Goal: Use online tool/utility

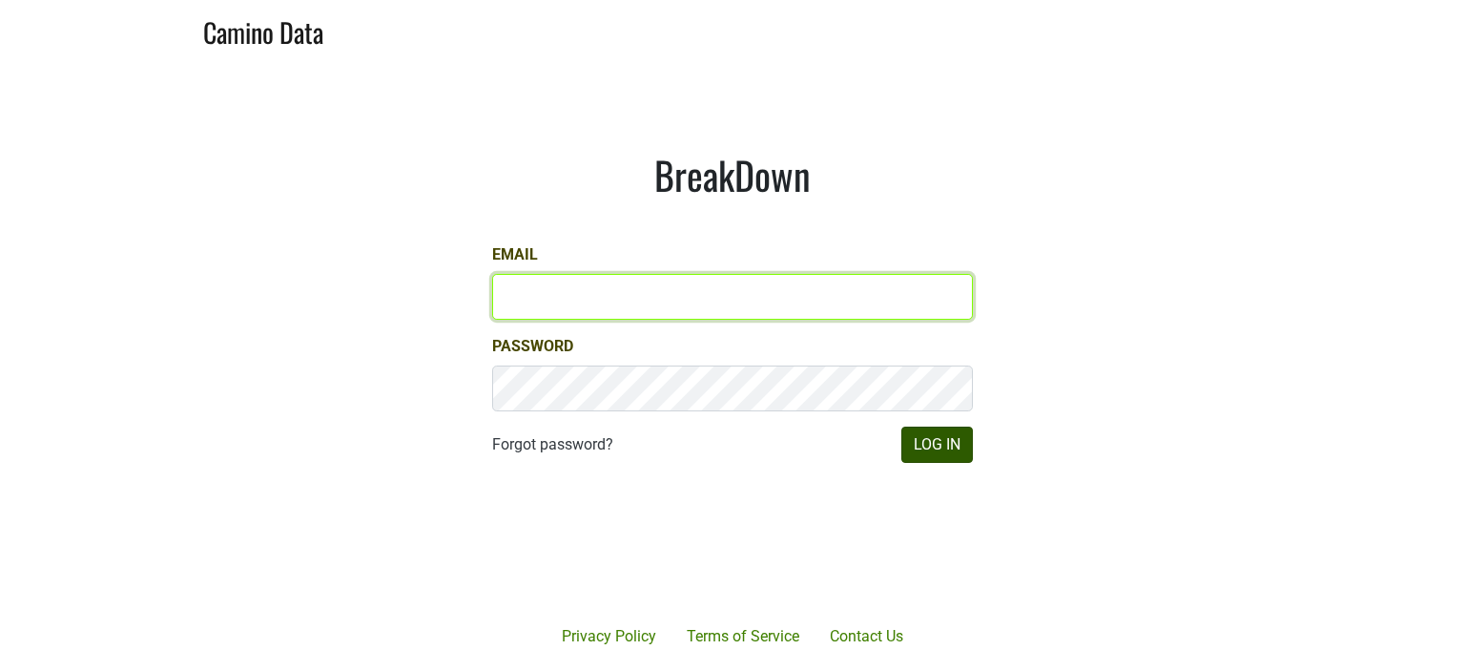
type input "[PERSON_NAME][EMAIL_ADDRESS][DOMAIN_NAME]"
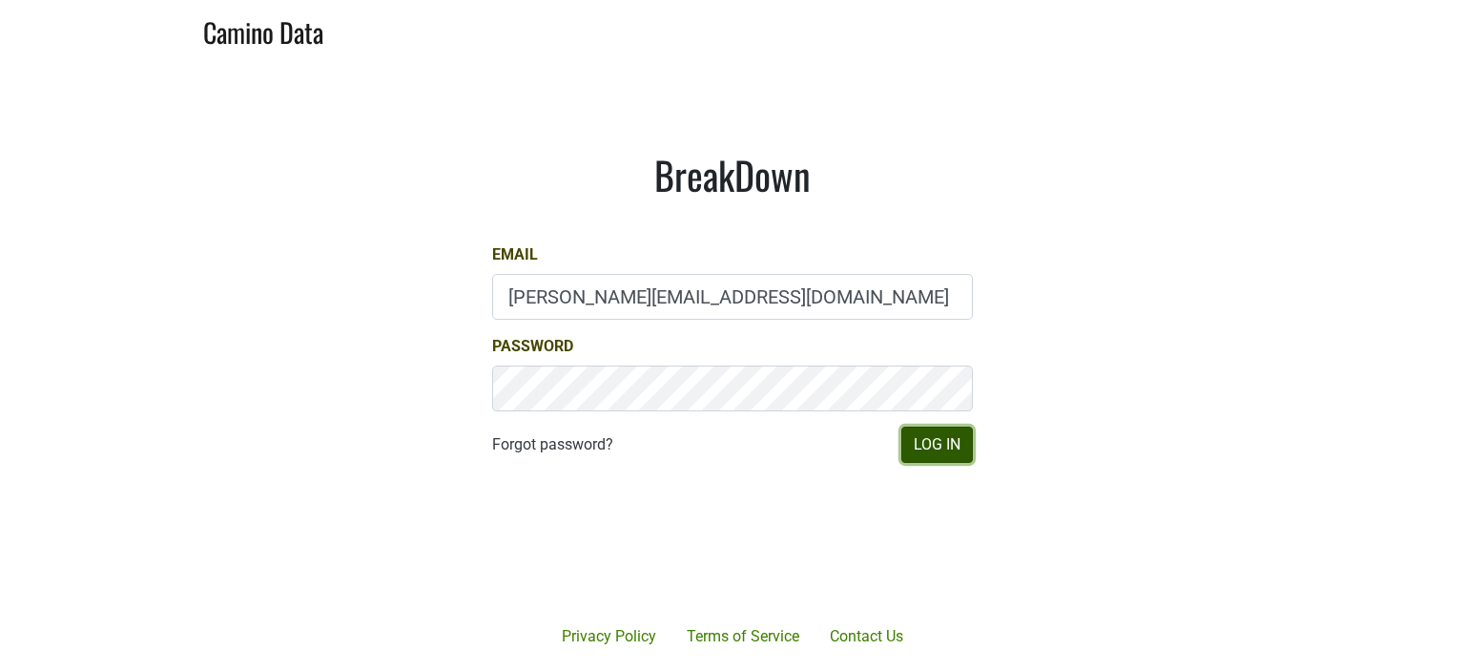
click at [936, 442] on button "Log In" at bounding box center [938, 444] width 72 height 36
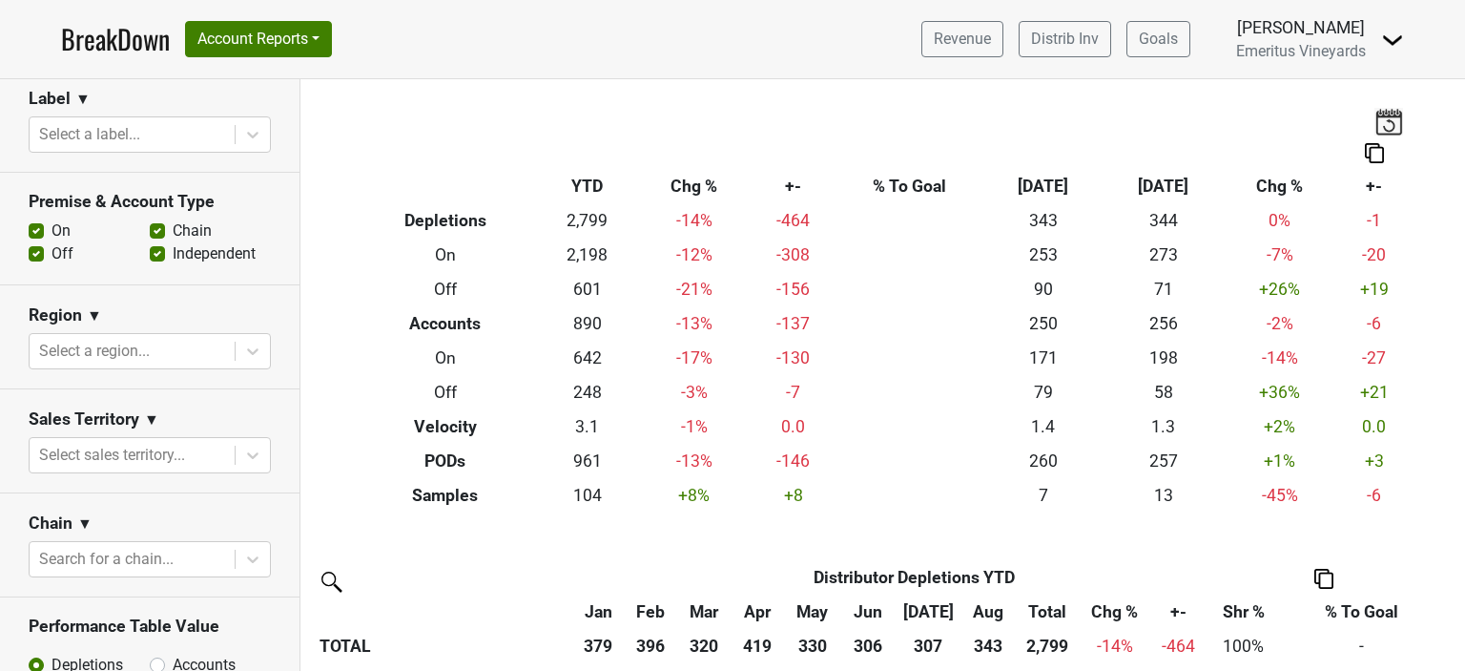
scroll to position [572, 0]
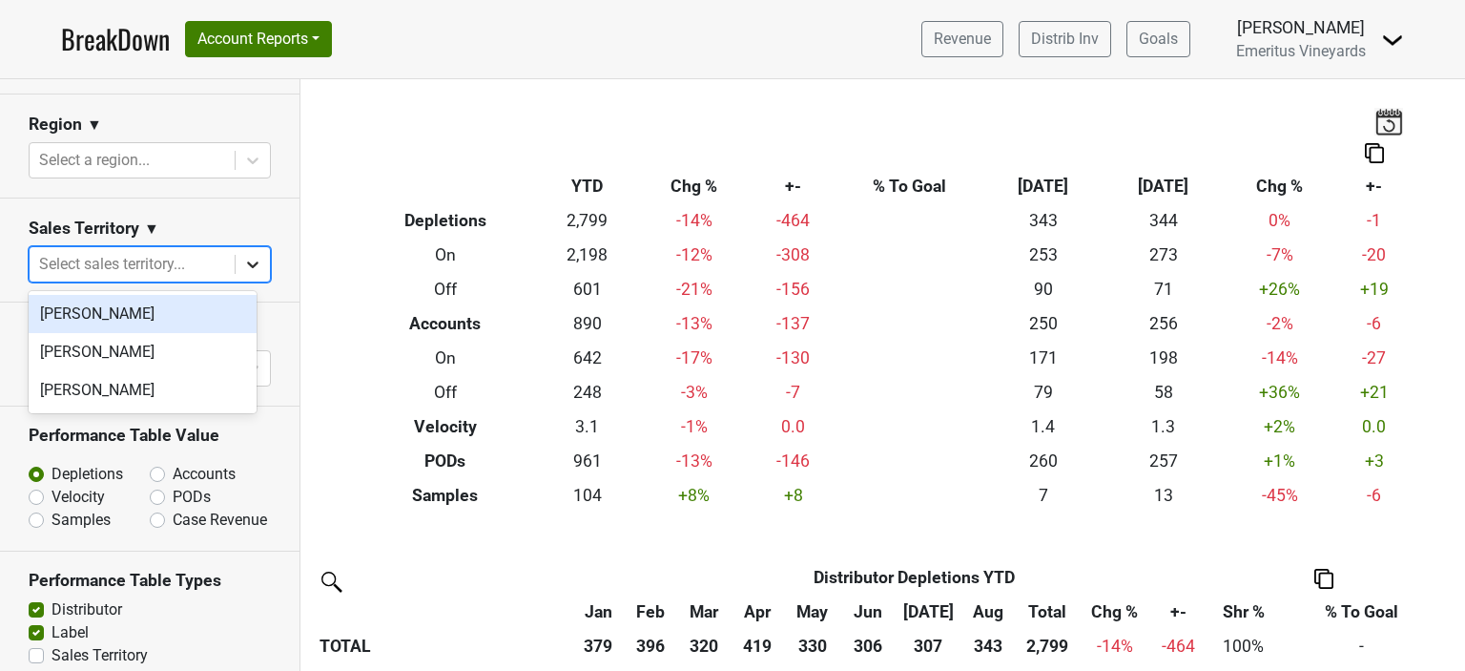
click at [243, 257] on icon at bounding box center [252, 264] width 19 height 19
click at [250, 143] on div at bounding box center [253, 160] width 34 height 34
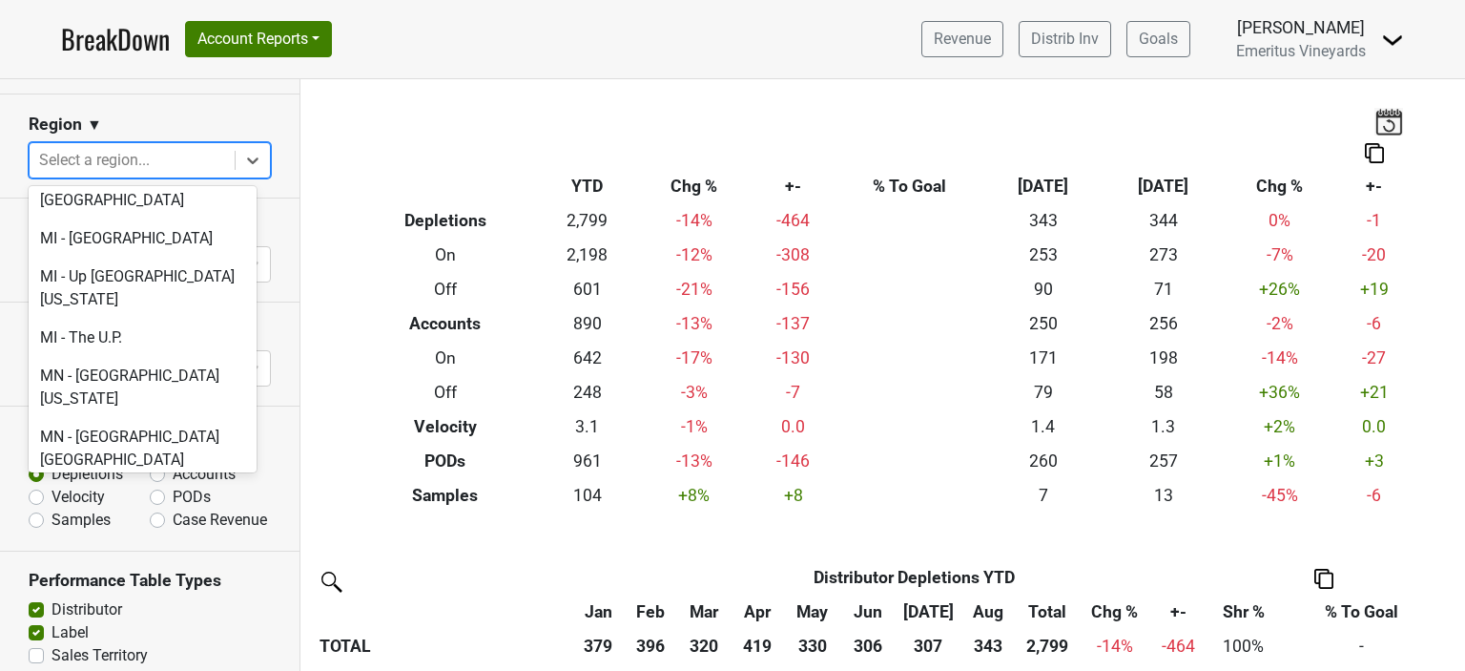
scroll to position [3339, 0]
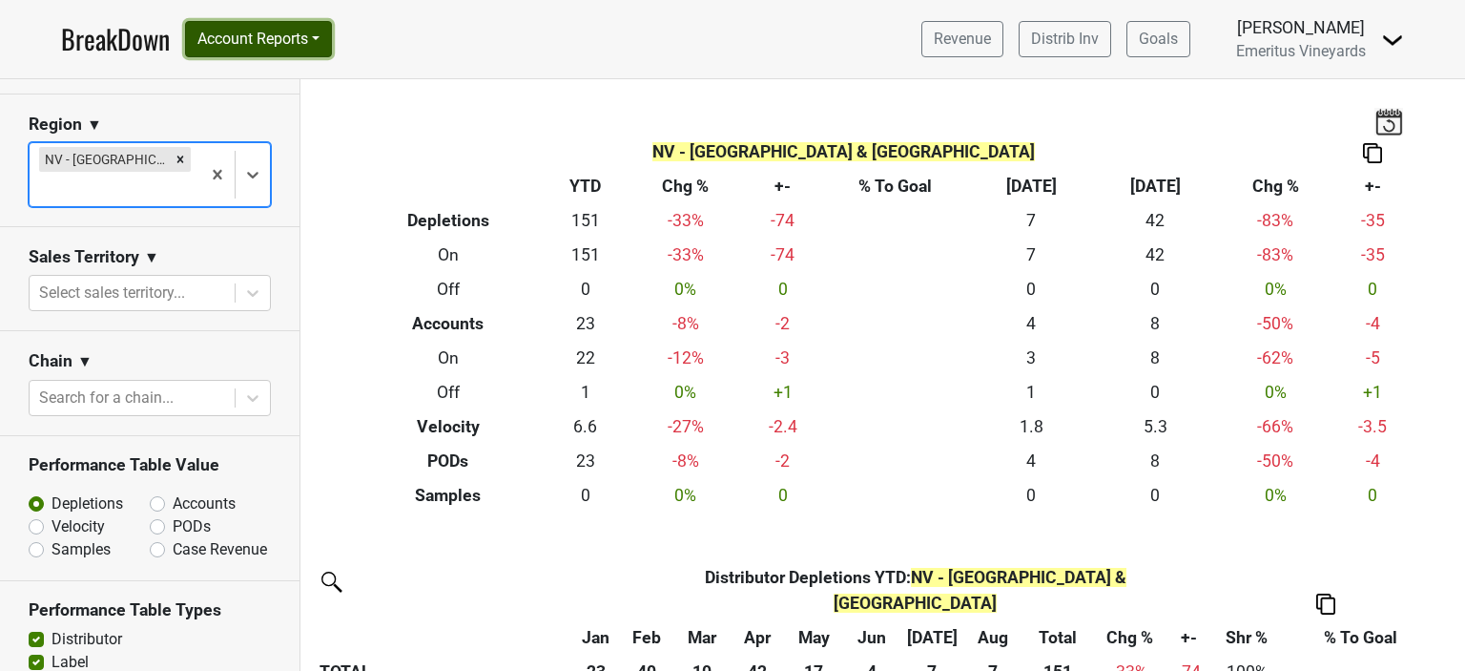
click at [304, 42] on button "Account Reports" at bounding box center [258, 39] width 147 height 36
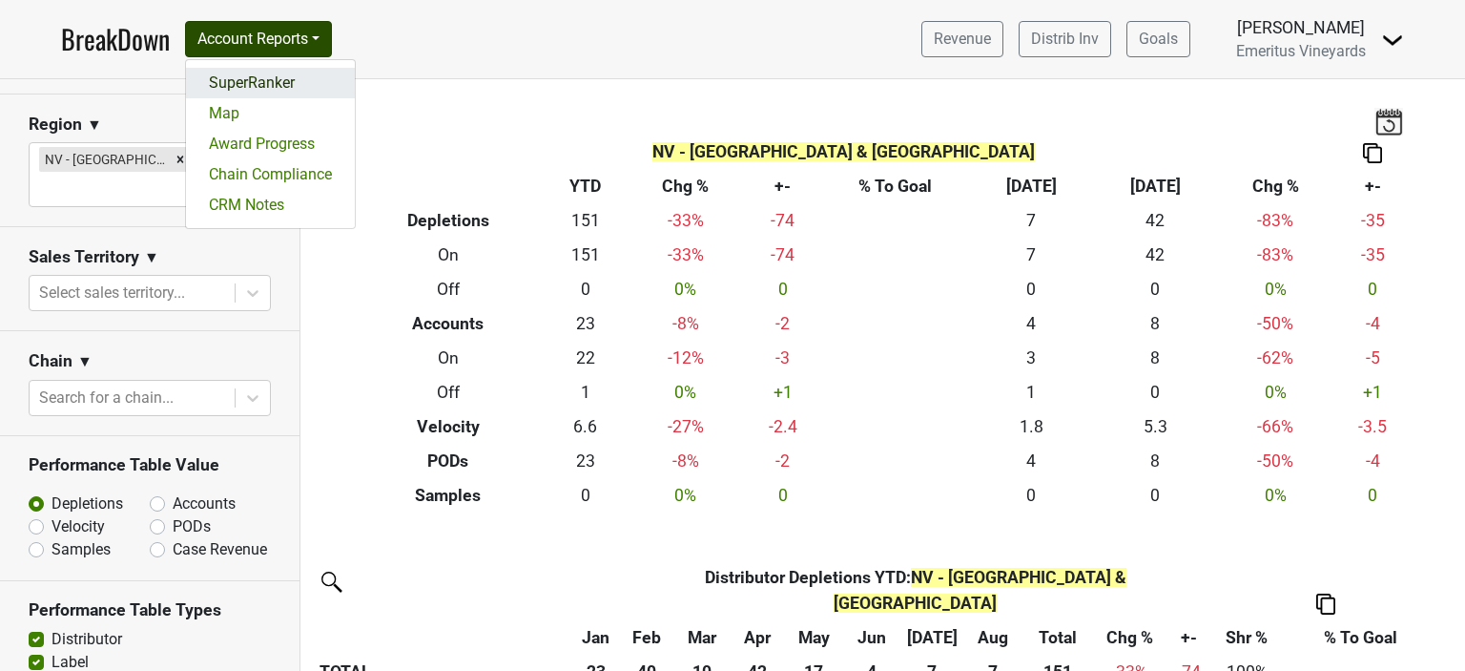
click at [278, 84] on link "SuperRanker" at bounding box center [270, 83] width 169 height 31
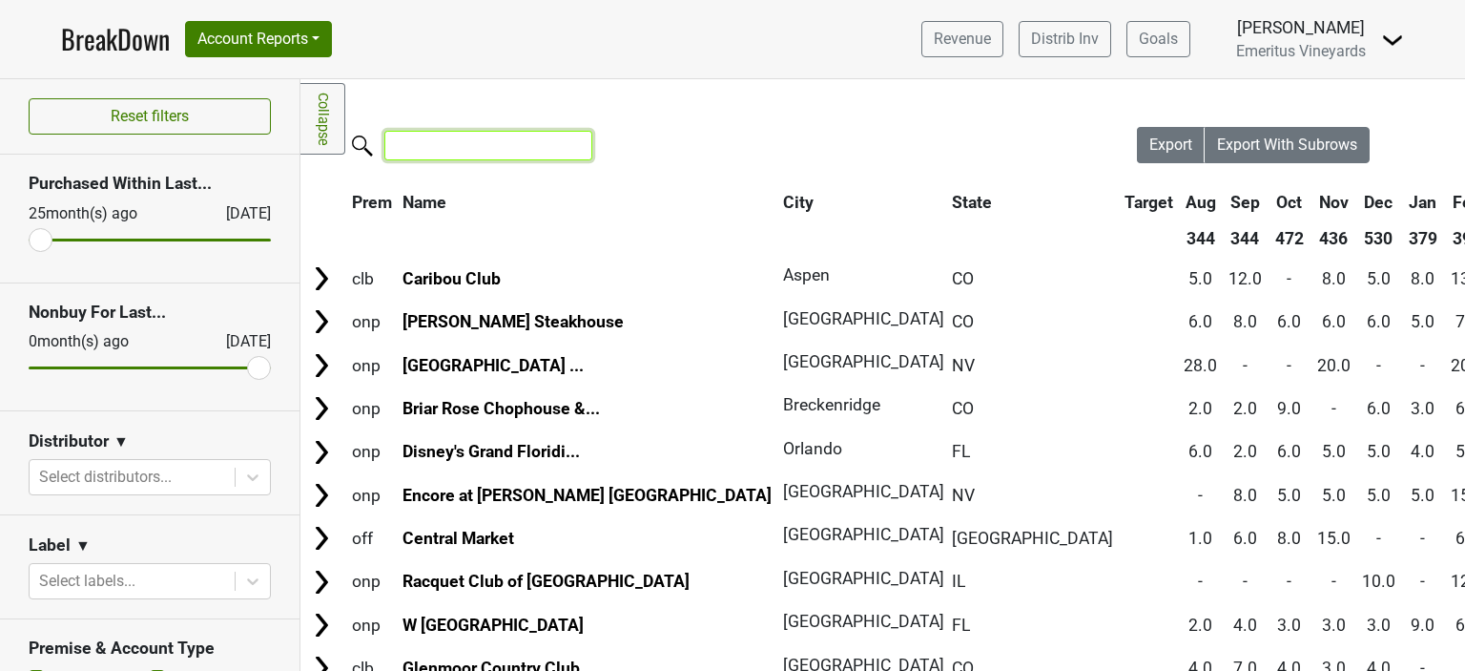
click at [431, 143] on input "search" at bounding box center [488, 146] width 208 height 30
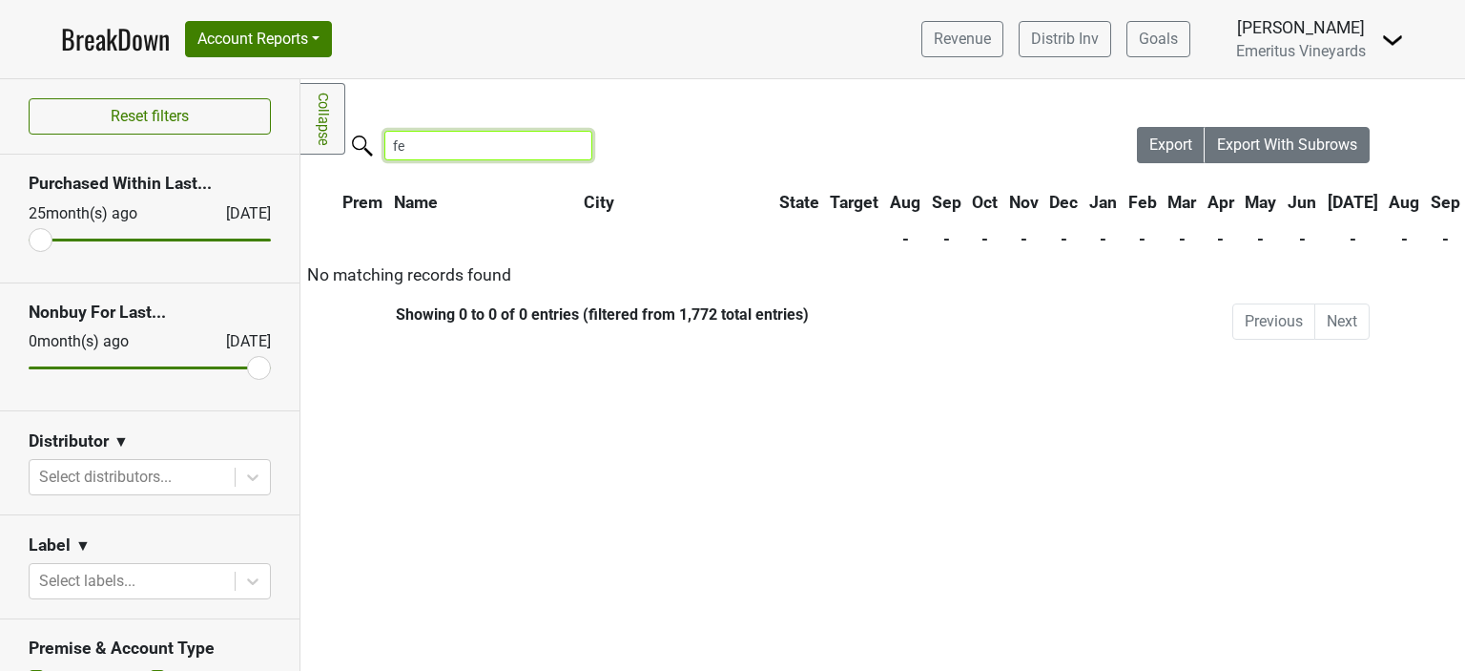
type input "f"
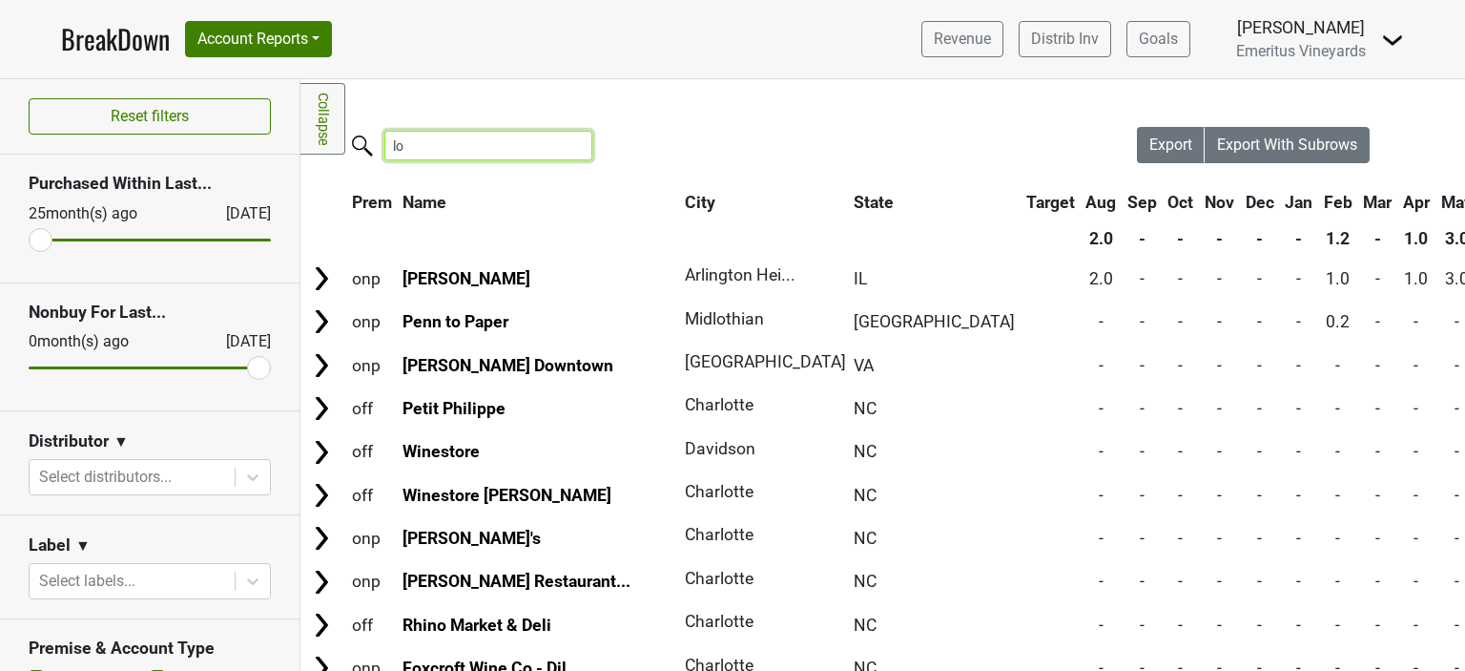
type input "l"
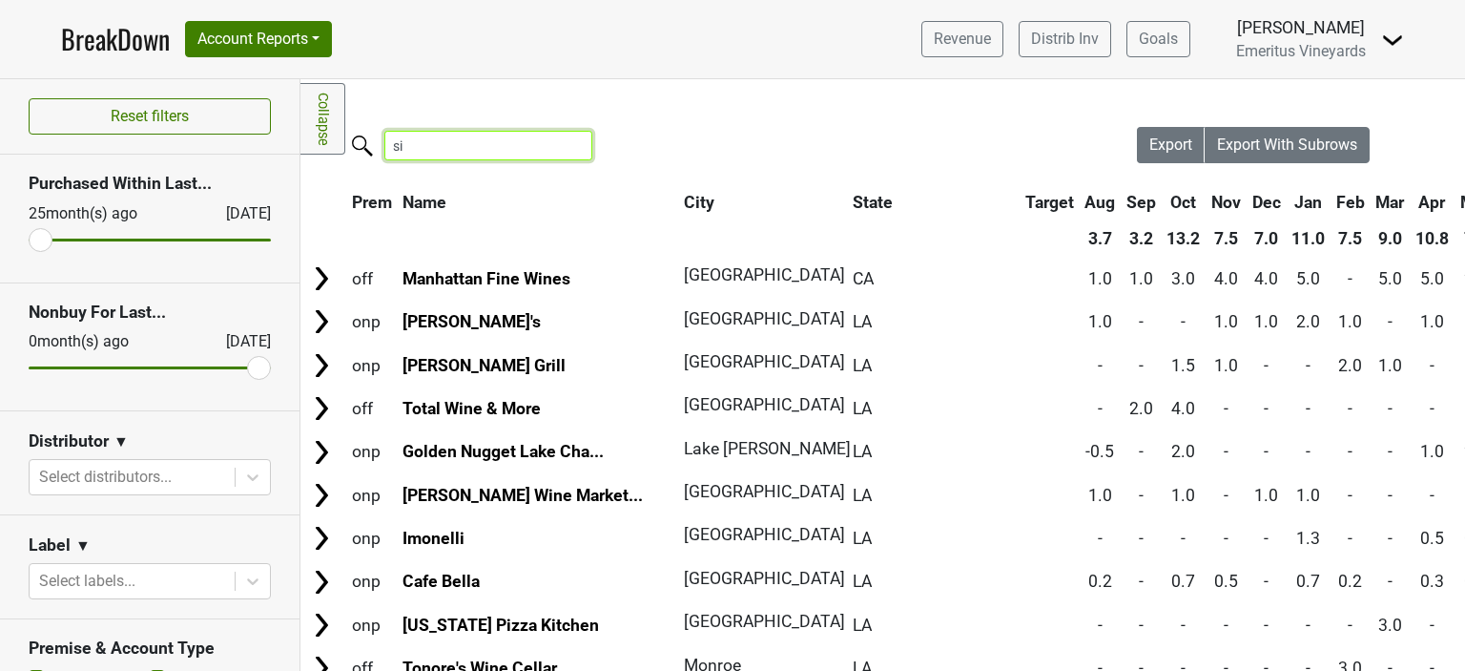
type input "s"
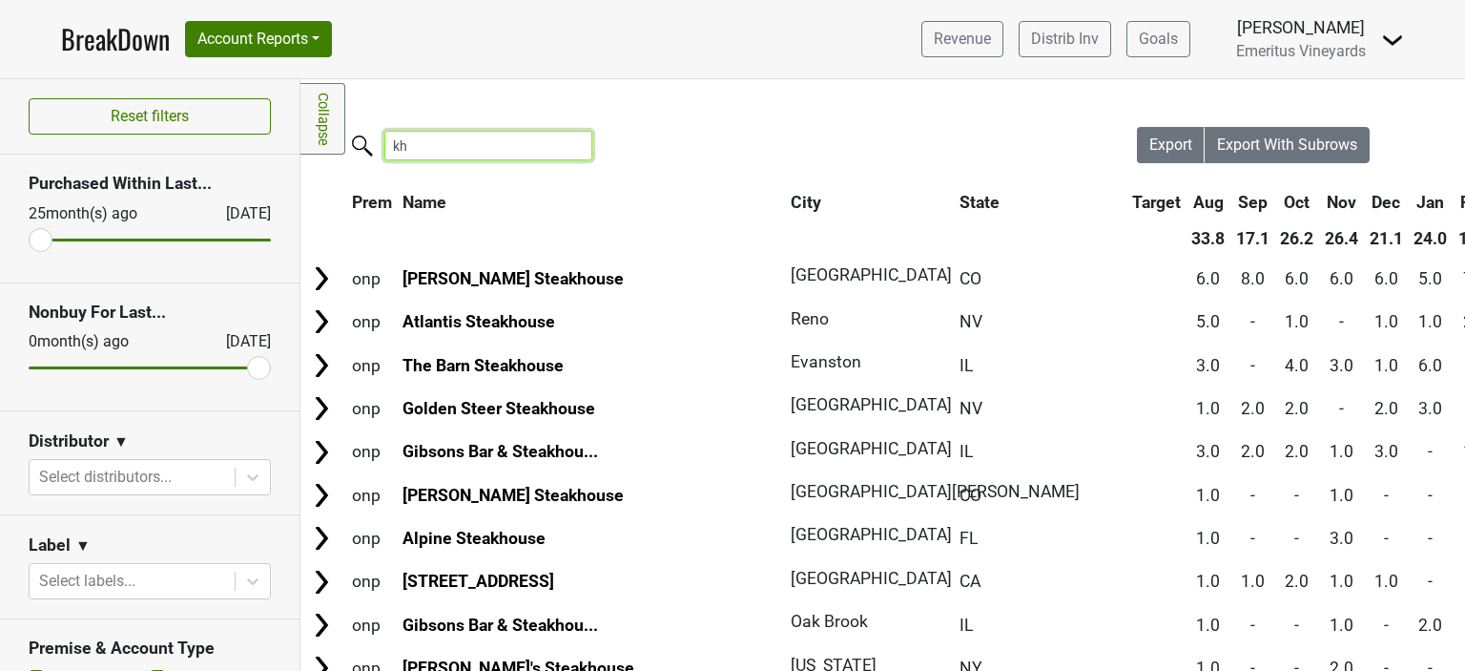
type input "k"
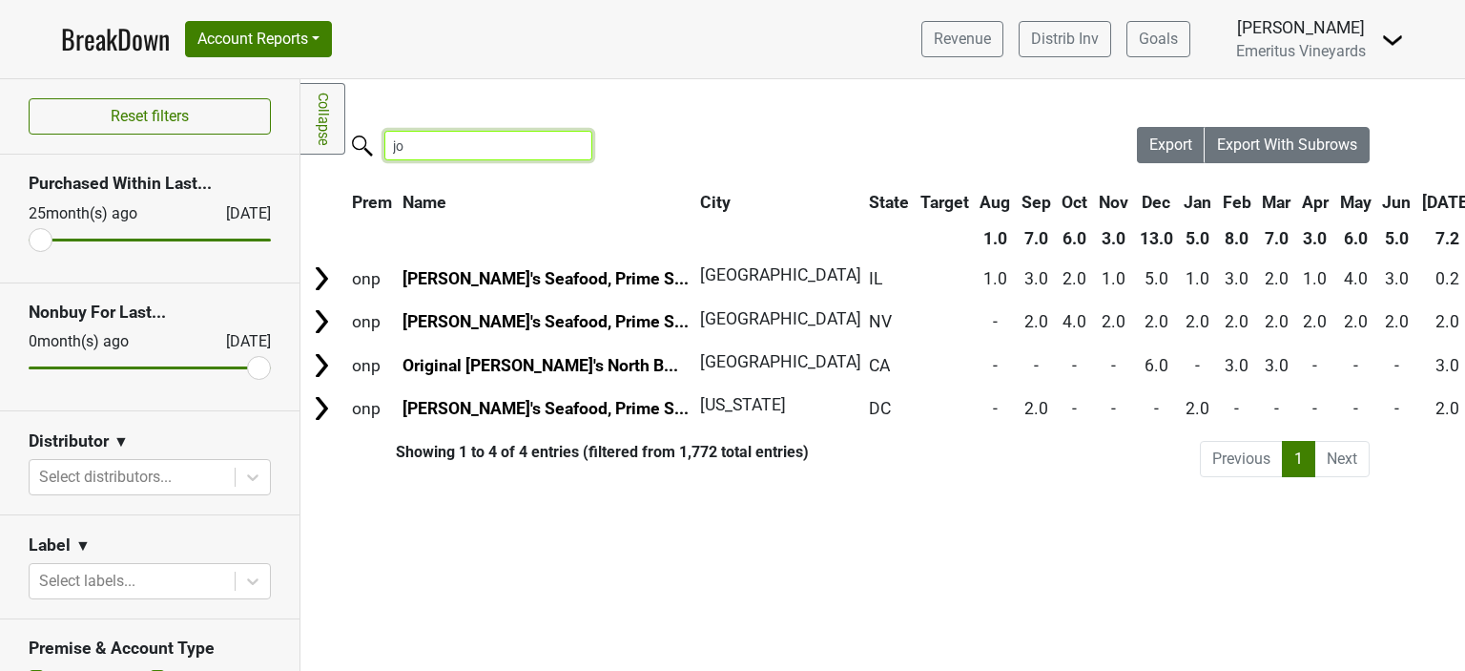
type input "j"
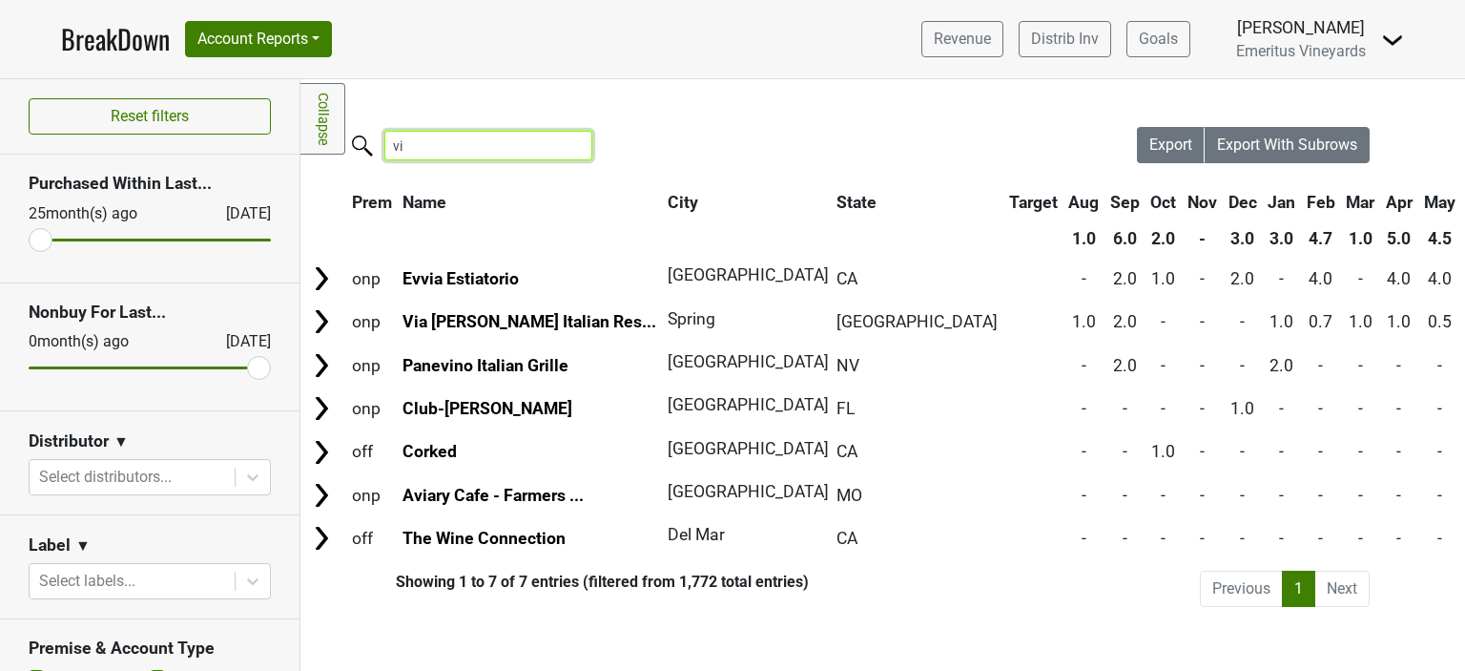
type input "v"
